Goal: Task Accomplishment & Management: Manage account settings

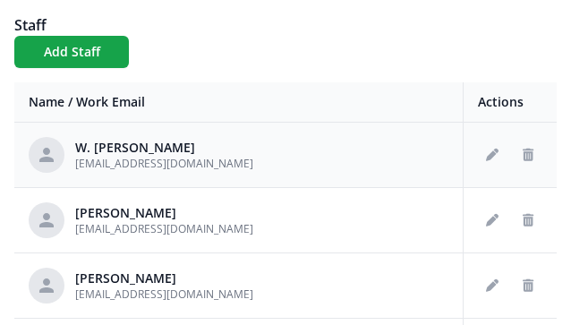
click at [226, 158] on div "W. [PERSON_NAME] [EMAIL_ADDRESS][DOMAIN_NAME]" at bounding box center [239, 155] width 420 height 36
click at [486, 155] on icon "Edit staff" at bounding box center [492, 155] width 13 height 13
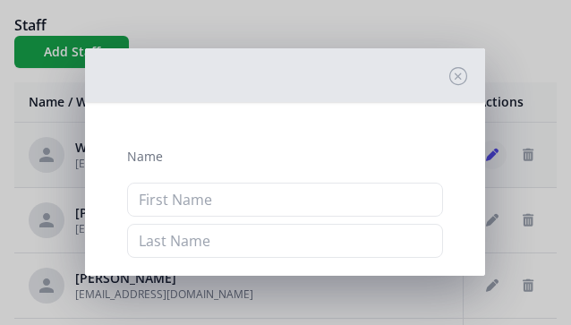
type input "[PERSON_NAME]"
type input "[EMAIL_ADDRESS][DOMAIN_NAME]"
checkbox input "true"
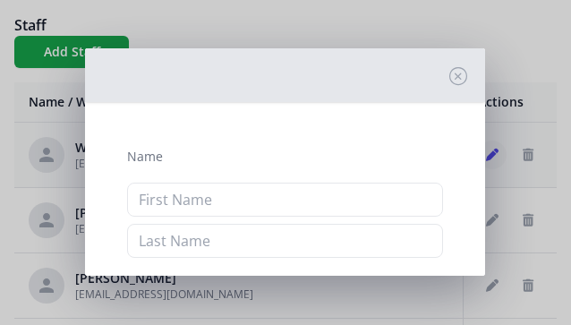
checkbox input "true"
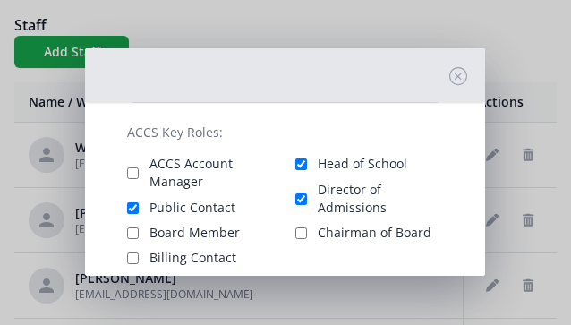
scroll to position [398, 0]
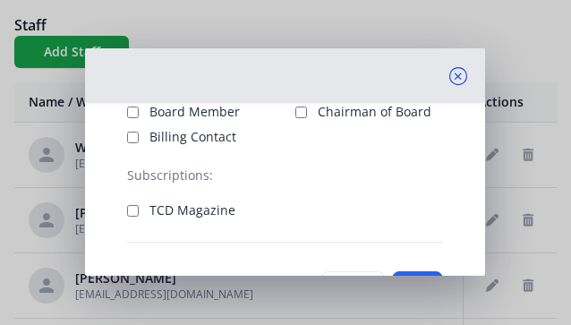
click at [449, 74] on icon at bounding box center [458, 76] width 18 height 18
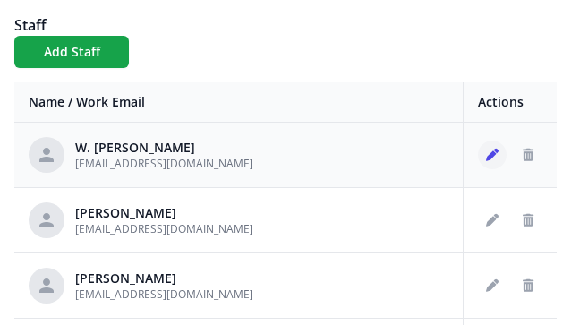
click at [486, 158] on icon "Edit staff" at bounding box center [492, 155] width 13 height 13
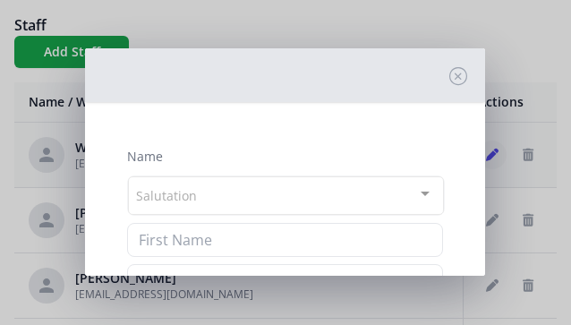
type input "[PERSON_NAME]"
type input "[EMAIL_ADDRESS][DOMAIN_NAME]"
checkbox input "true"
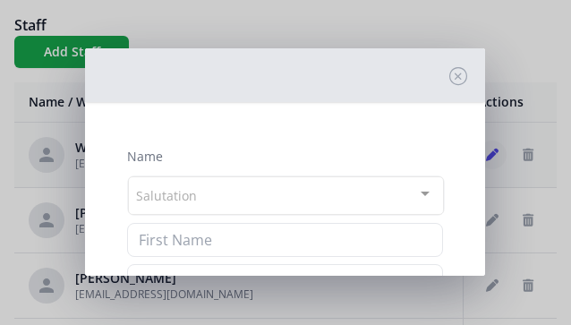
checkbox input "true"
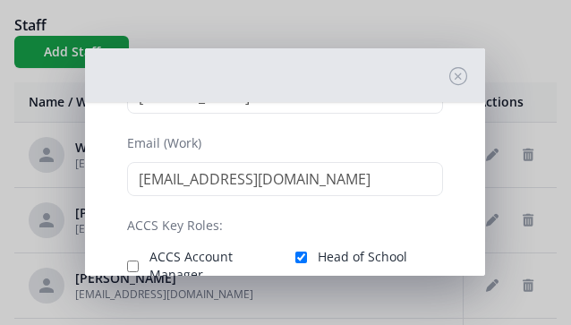
scroll to position [300, 0]
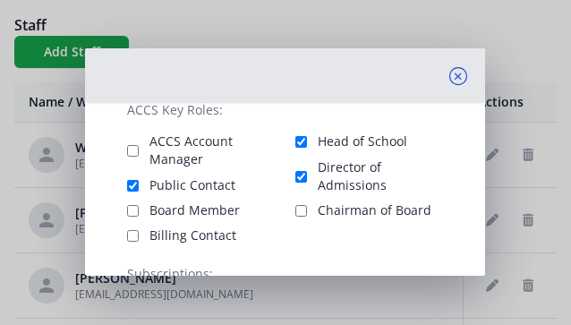
click at [449, 78] on icon at bounding box center [458, 76] width 18 height 18
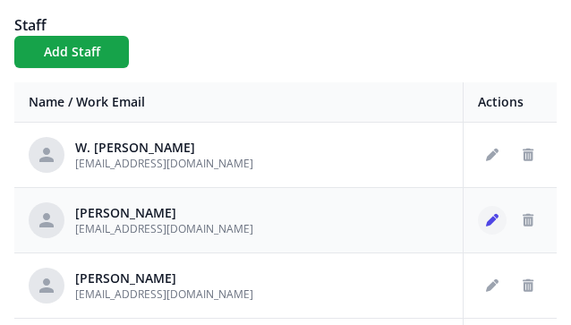
click at [486, 226] on icon "Edit staff" at bounding box center [492, 220] width 13 height 13
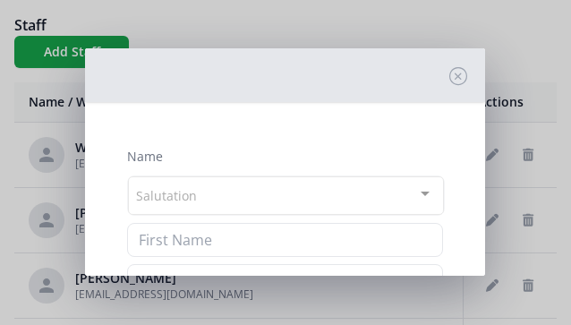
type input "[PERSON_NAME]"
type input "[EMAIL_ADDRESS][DOMAIN_NAME]"
checkbox input "true"
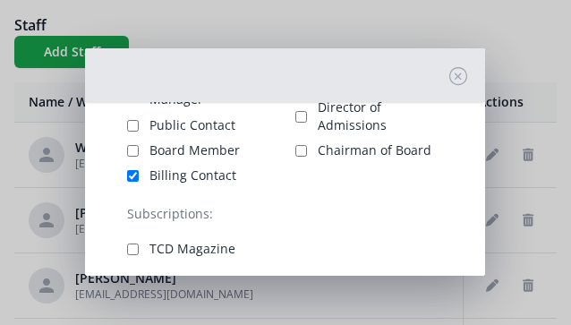
scroll to position [361, 0]
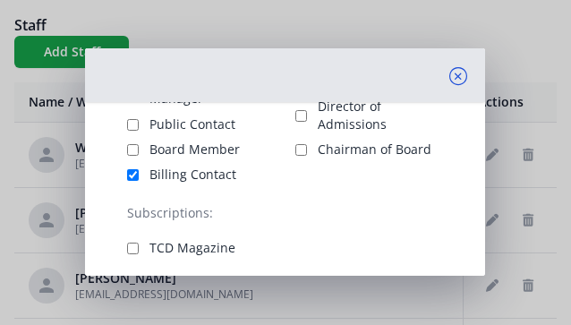
click at [449, 79] on icon at bounding box center [458, 76] width 18 height 18
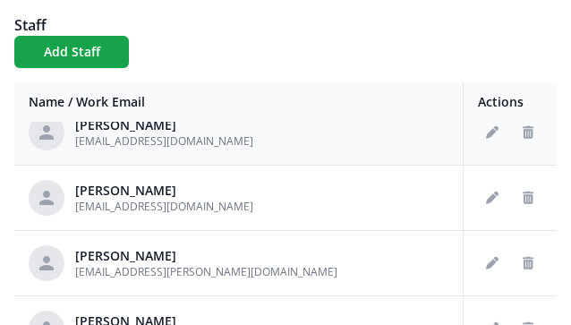
scroll to position [153, 0]
click at [479, 208] on button "Edit staff" at bounding box center [492, 198] width 29 height 29
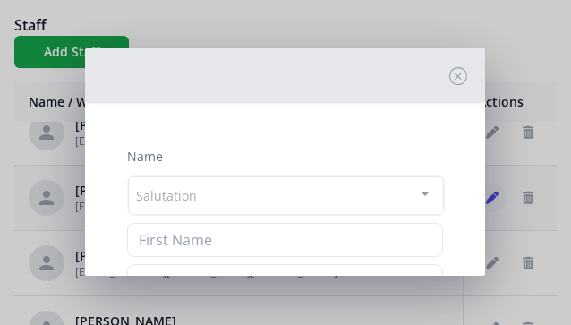
type input "[PERSON_NAME]"
type input "[EMAIL_ADDRESS][DOMAIN_NAME]"
checkbox input "true"
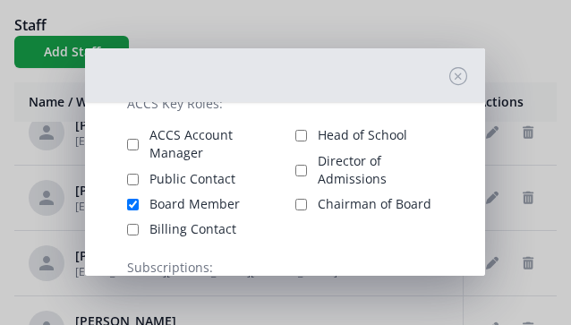
scroll to position [305, 0]
click at [449, 74] on icon at bounding box center [458, 76] width 18 height 18
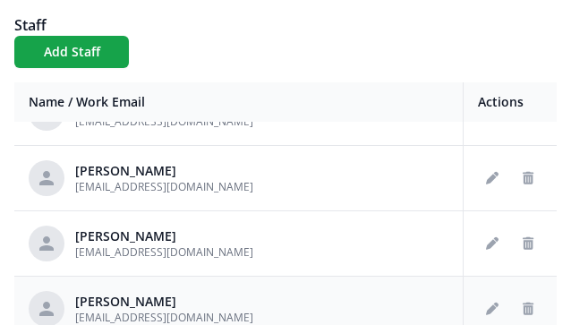
scroll to position [39, 0]
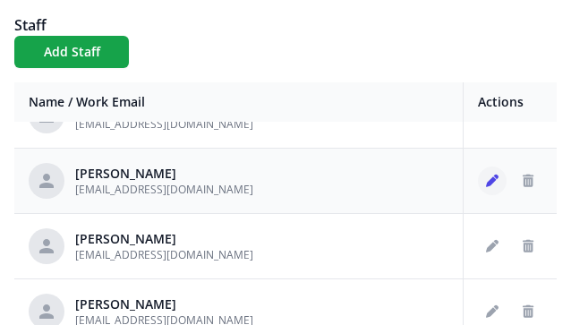
click at [478, 192] on button "Edit staff" at bounding box center [492, 181] width 29 height 29
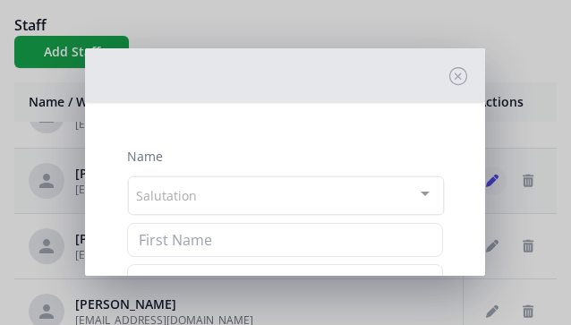
type input "[PERSON_NAME]"
type input "[EMAIL_ADDRESS][DOMAIN_NAME]"
checkbox input "true"
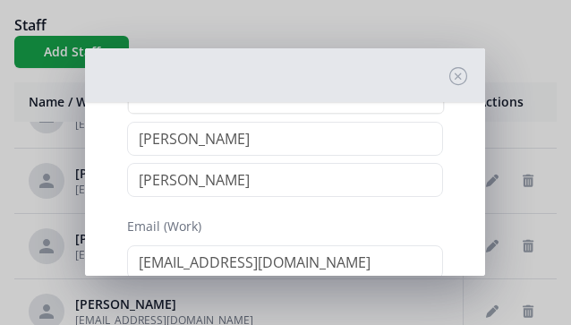
scroll to position [105, 0]
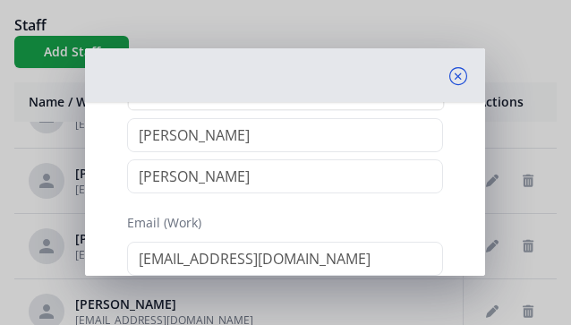
click at [449, 73] on icon at bounding box center [458, 76] width 18 height 18
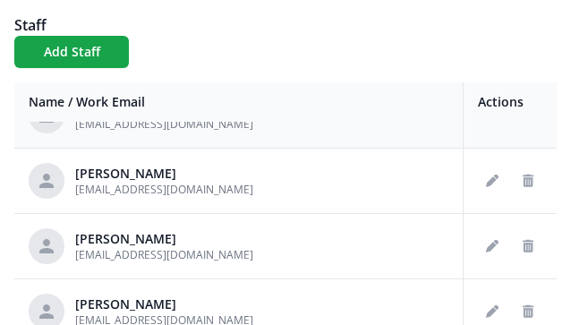
scroll to position [0, 0]
